Goal: Transaction & Acquisition: Purchase product/service

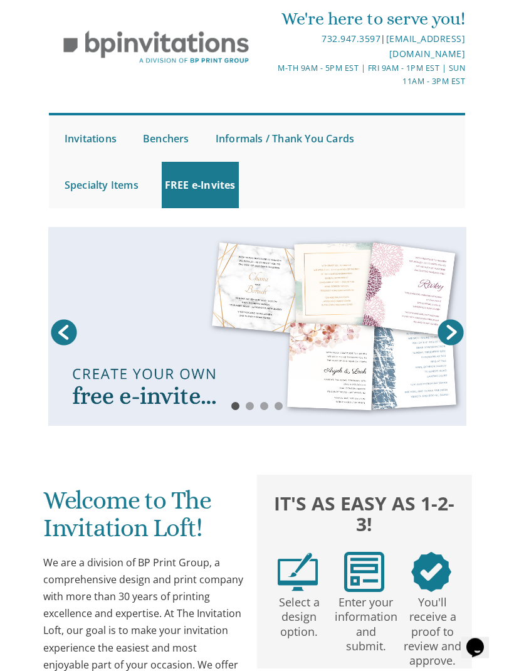
scroll to position [40, 0]
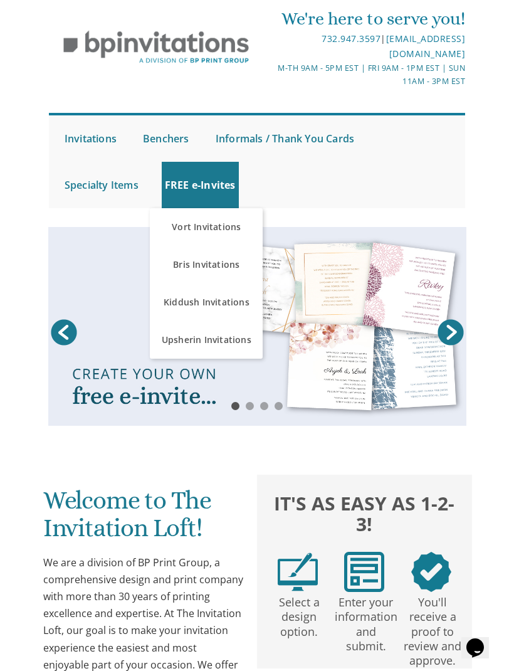
click at [182, 270] on link "Bris Invitations" at bounding box center [206, 265] width 113 height 38
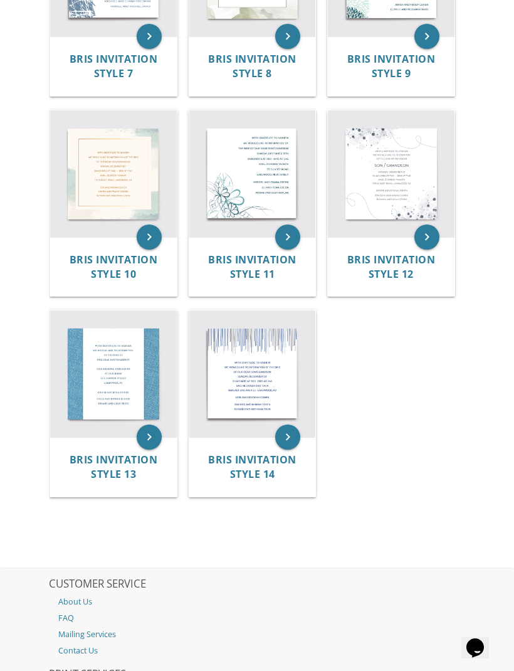
scroll to position [710, 0]
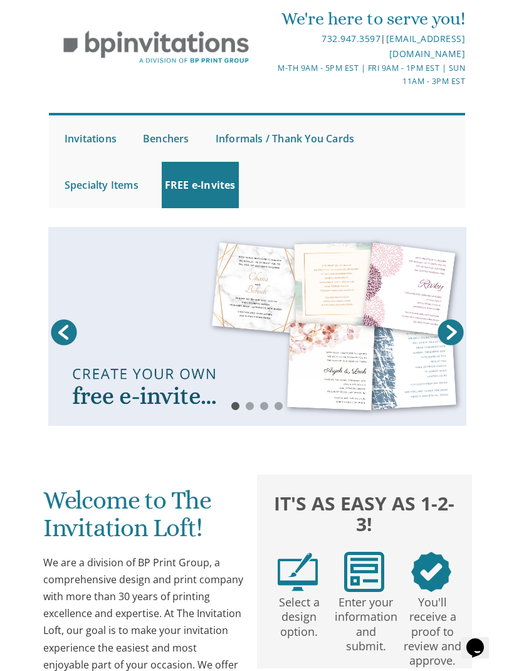
scroll to position [39, 0]
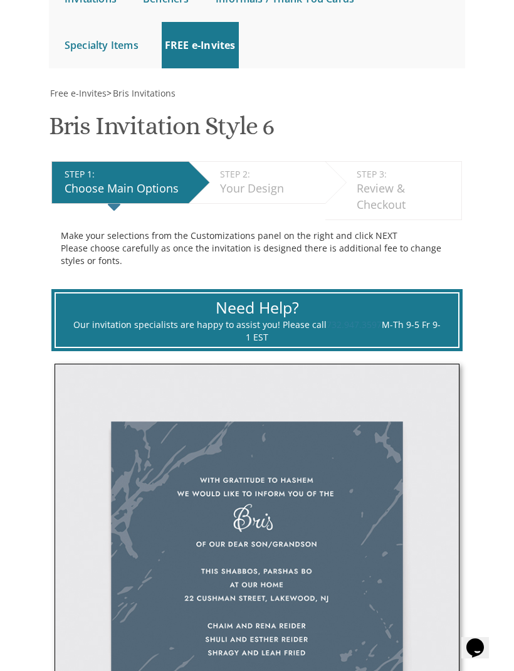
scroll to position [178, 0]
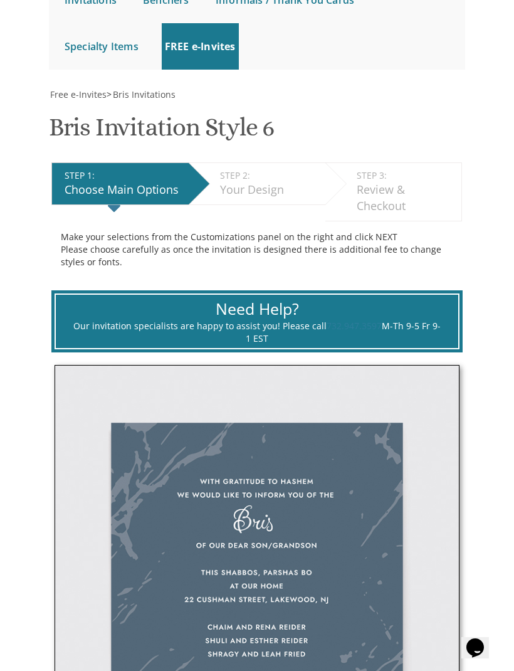
click at [253, 188] on div "Your Design" at bounding box center [269, 190] width 99 height 16
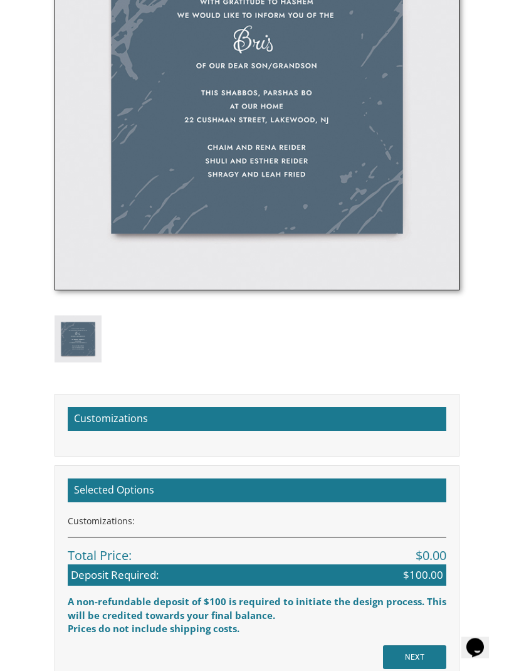
scroll to position [696, 0]
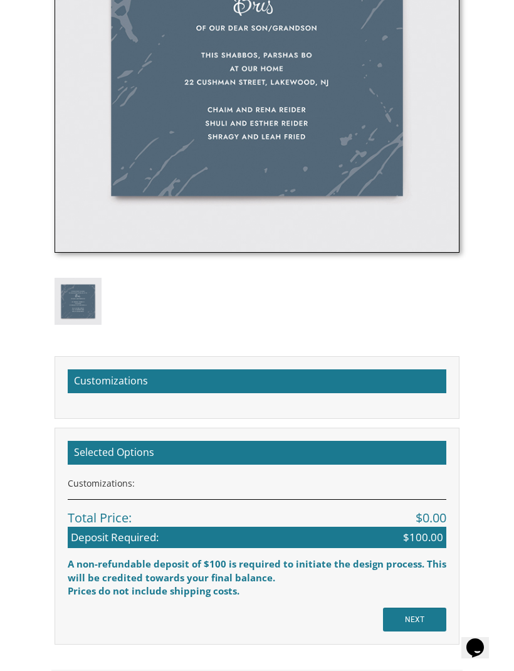
click at [84, 383] on h2 "Customizations" at bounding box center [257, 382] width 379 height 24
click at [85, 373] on h2 "Customizations" at bounding box center [257, 382] width 379 height 24
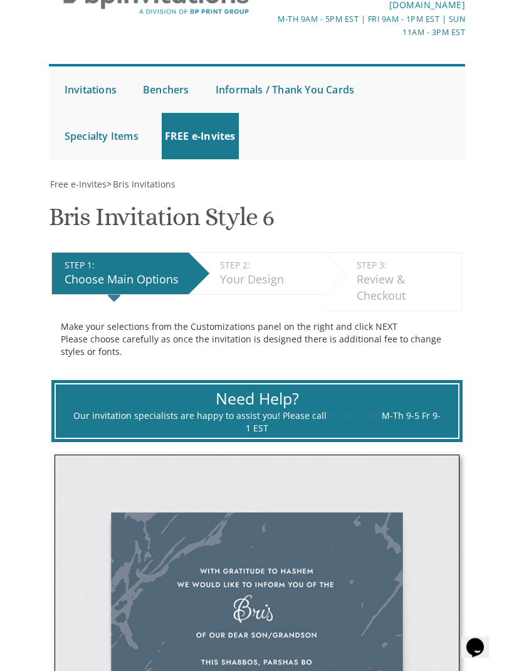
scroll to position [88, 0]
click at [0, 0] on link "Bris Invitations" at bounding box center [0, 0] width 0 height 0
